Goal: Find contact information: Find contact information

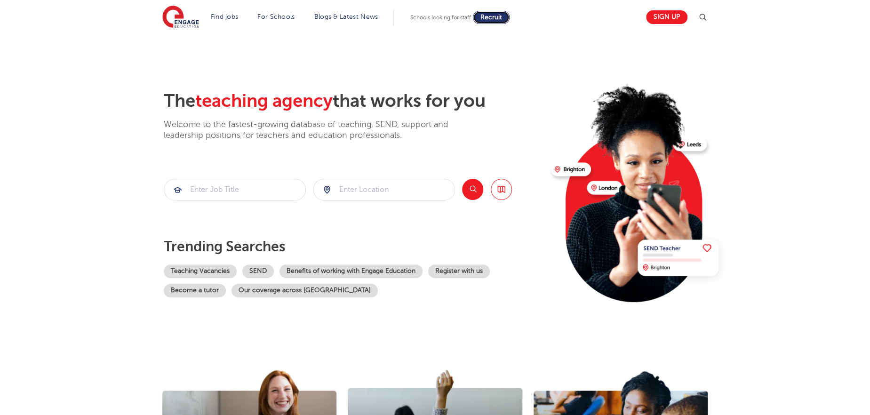
click at [490, 18] on span "Recruit" at bounding box center [491, 17] width 22 height 7
